Goal: Book appointment/travel/reservation

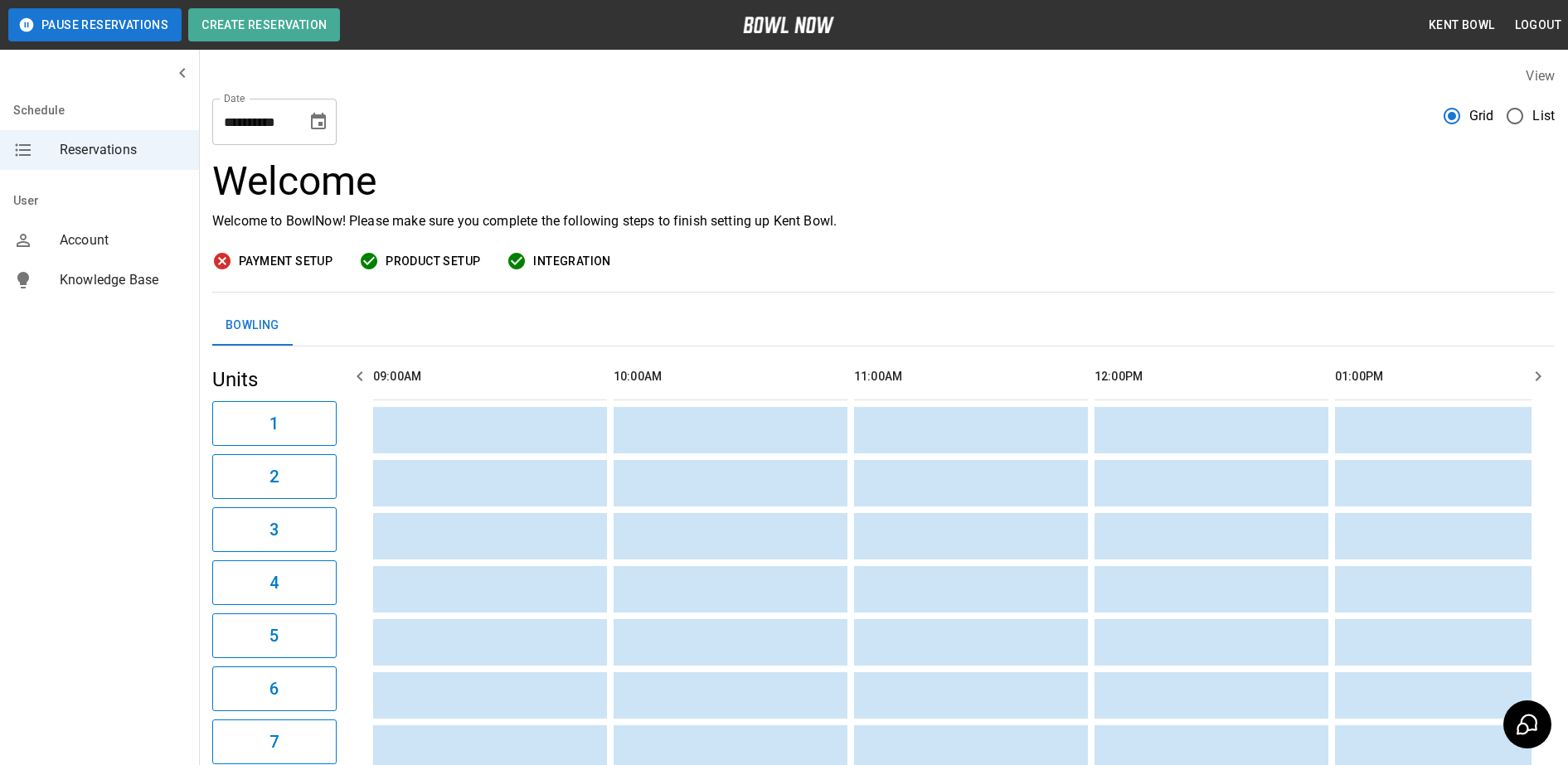
scroll to position [0, 1923]
